Goal: Check status

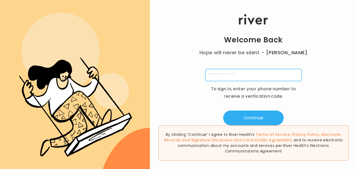
click at [235, 76] on input "tel" at bounding box center [253, 75] width 97 height 12
type input "**********"
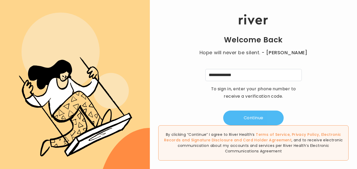
click at [254, 116] on button "Continue" at bounding box center [253, 118] width 61 height 15
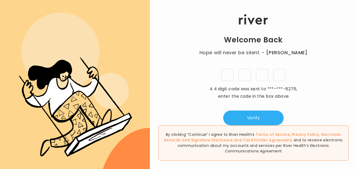
type input "*"
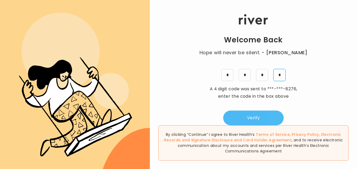
type input "*"
click at [238, 119] on button "Verify" at bounding box center [253, 118] width 61 height 15
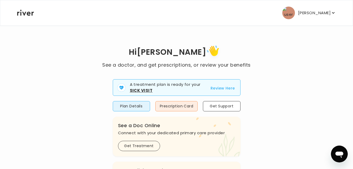
click at [220, 88] on button "Review Here" at bounding box center [223, 88] width 24 height 6
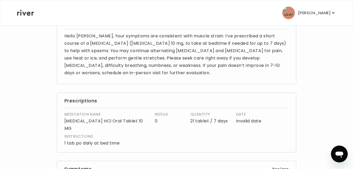
scroll to position [53, 0]
